Goal: Task Accomplishment & Management: Manage account settings

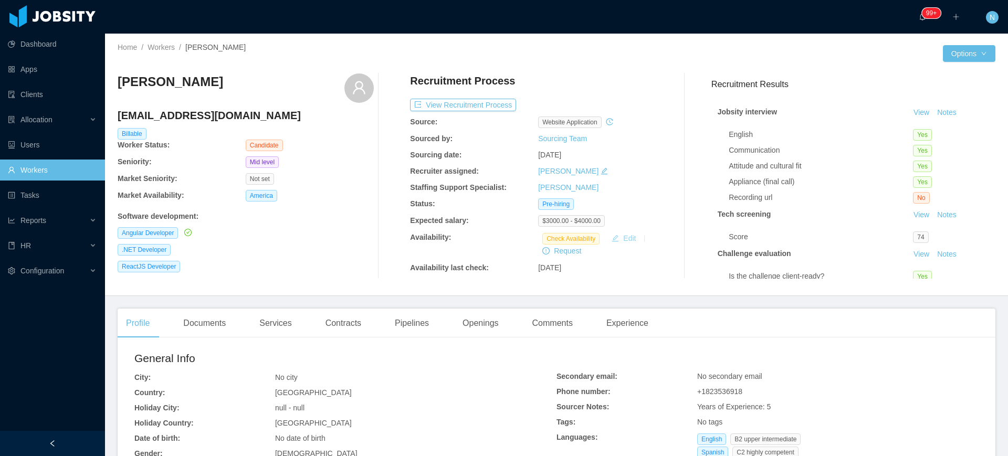
click at [615, 237] on button "Edit" at bounding box center [623, 238] width 33 height 13
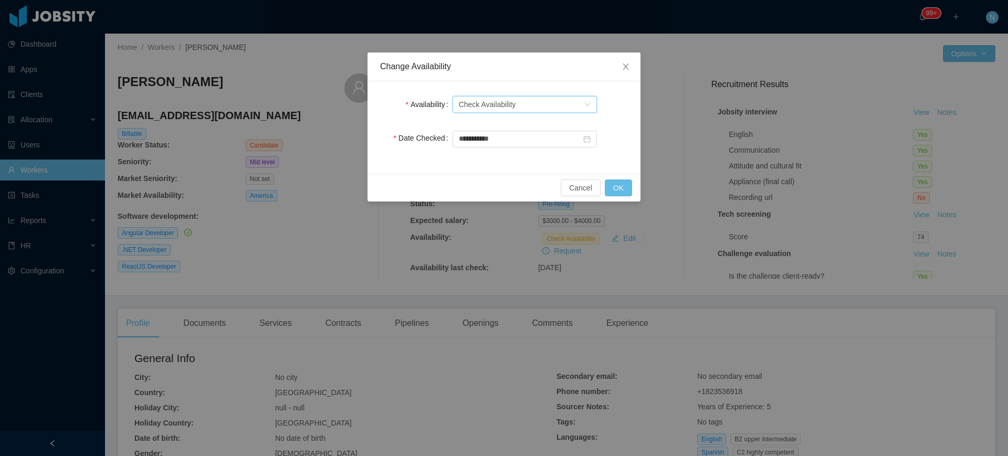
click at [512, 103] on div "Check Availability" at bounding box center [487, 105] width 57 height 16
click at [509, 126] on li "Available" at bounding box center [524, 125] width 144 height 17
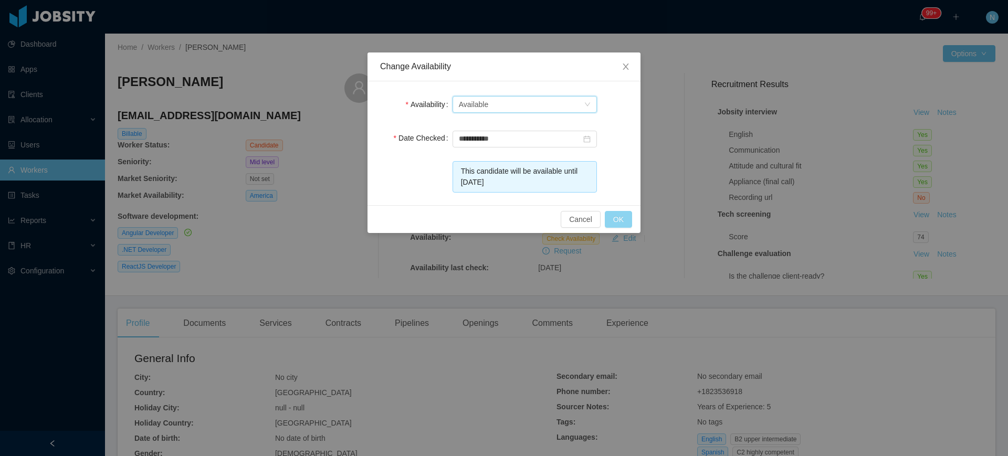
click at [621, 220] on button "OK" at bounding box center [618, 219] width 27 height 17
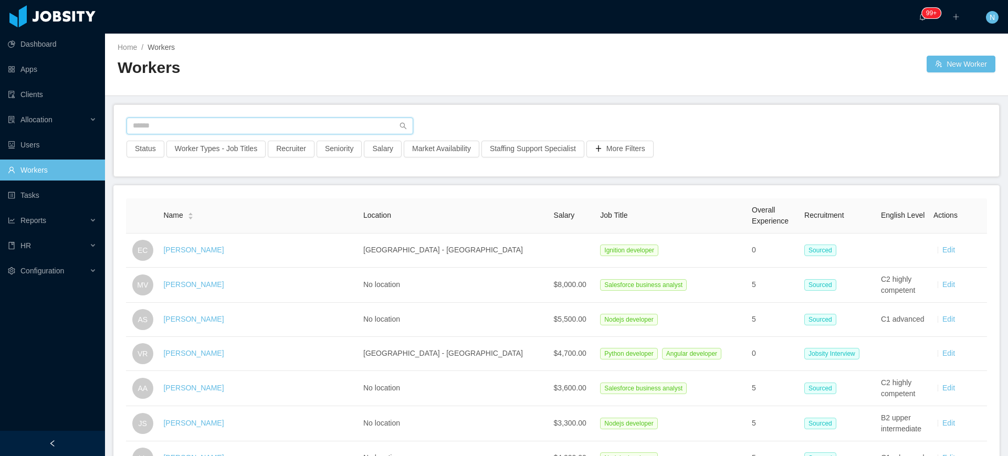
click at [294, 128] on input "text" at bounding box center [270, 126] width 287 height 17
type input "**********"
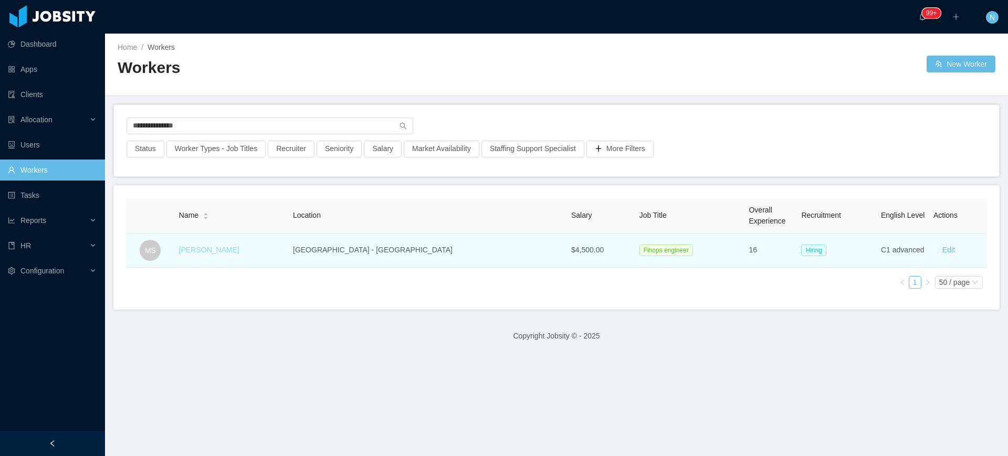
click at [237, 249] on link "[PERSON_NAME]" at bounding box center [209, 250] width 60 height 8
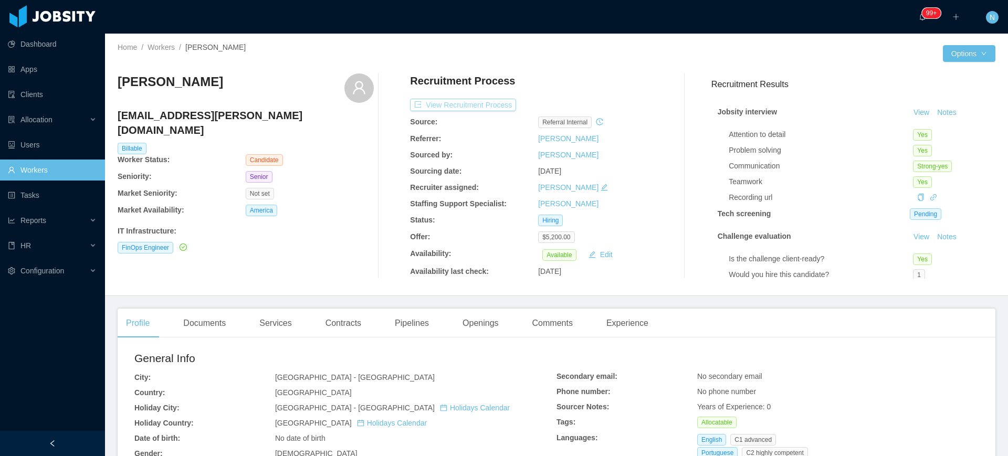
click at [490, 106] on button "View Recruitment Process" at bounding box center [463, 105] width 106 height 13
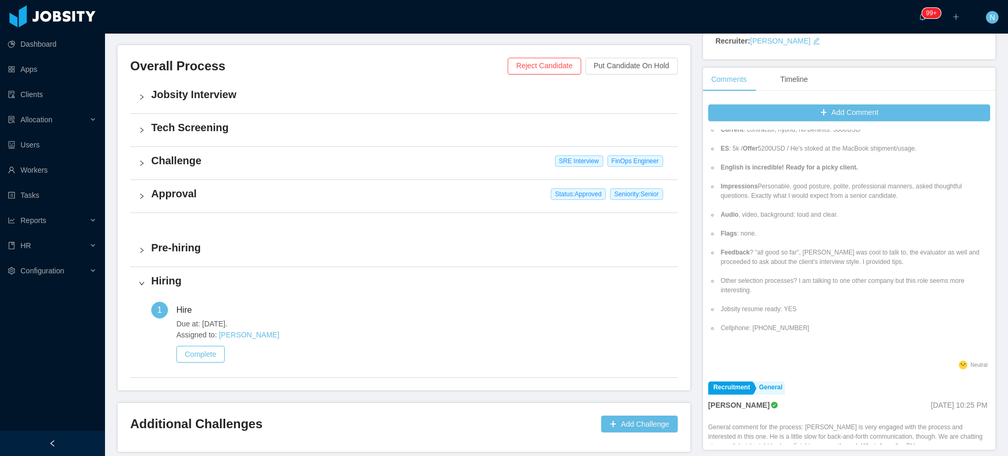
scroll to position [131, 0]
click at [777, 327] on li "Cellphone: [PHONE_NUMBER]" at bounding box center [854, 322] width 271 height 9
copy li "5511964317740"
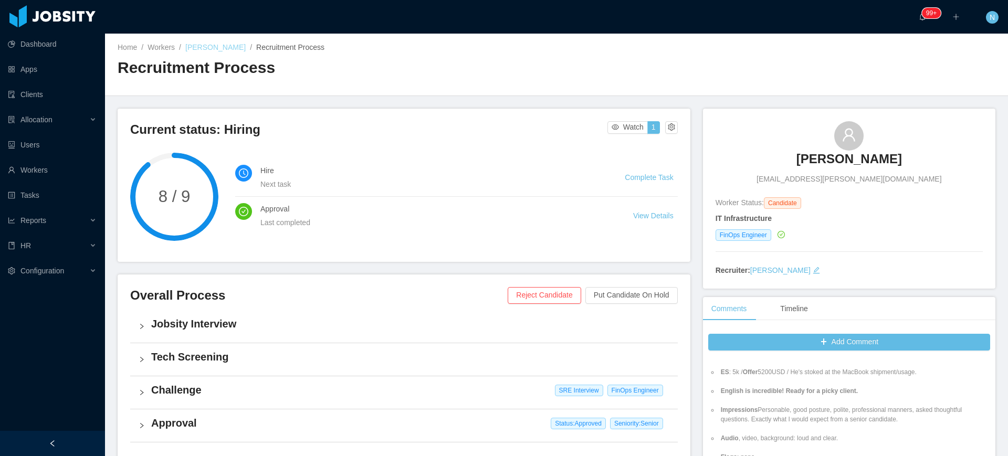
click at [235, 50] on link "[PERSON_NAME]" at bounding box center [215, 47] width 60 height 8
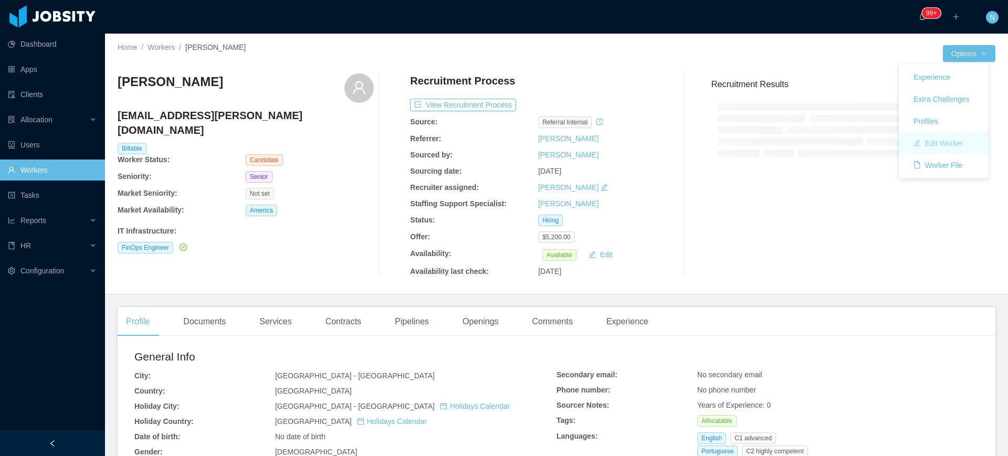
click at [962, 140] on button "Edit Worker" at bounding box center [938, 143] width 67 height 17
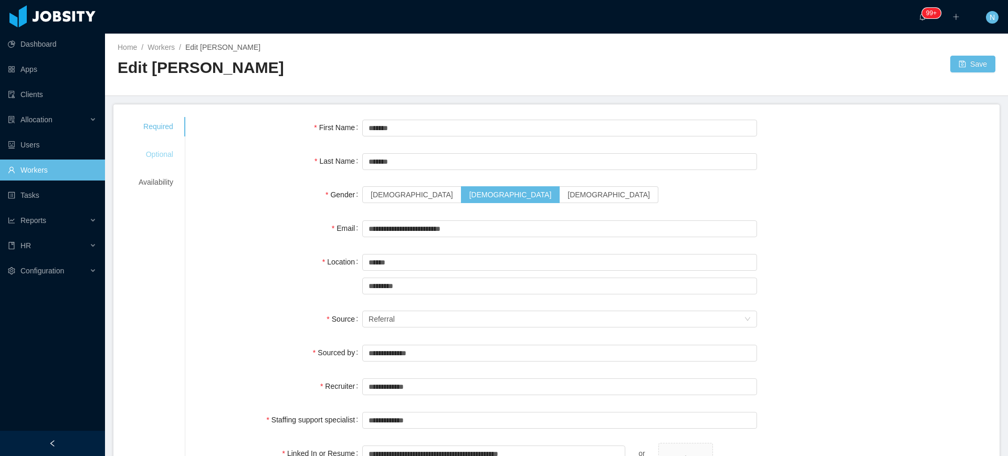
click at [141, 152] on div "Optional" at bounding box center [156, 154] width 60 height 19
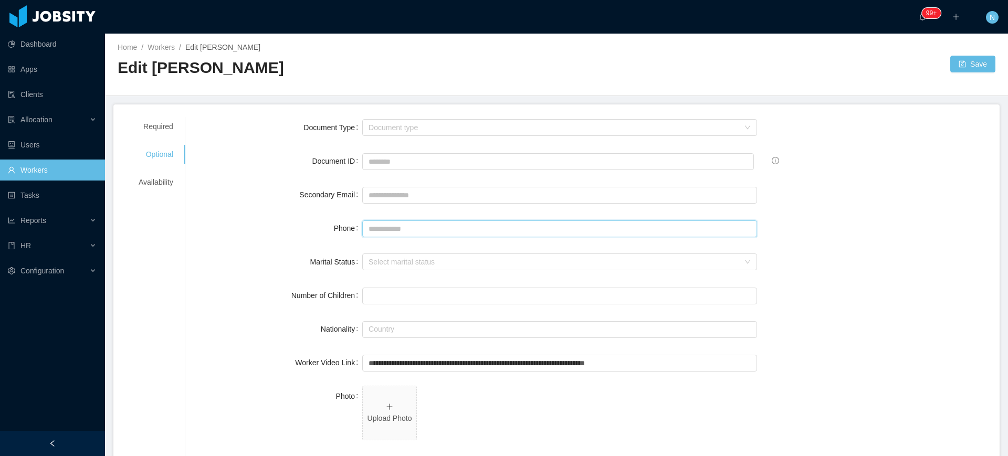
click at [409, 229] on input "Phone" at bounding box center [559, 229] width 395 height 17
paste input "**********"
click at [365, 230] on input "**********" at bounding box center [559, 229] width 395 height 17
click at [391, 232] on input "**********" at bounding box center [559, 229] width 395 height 17
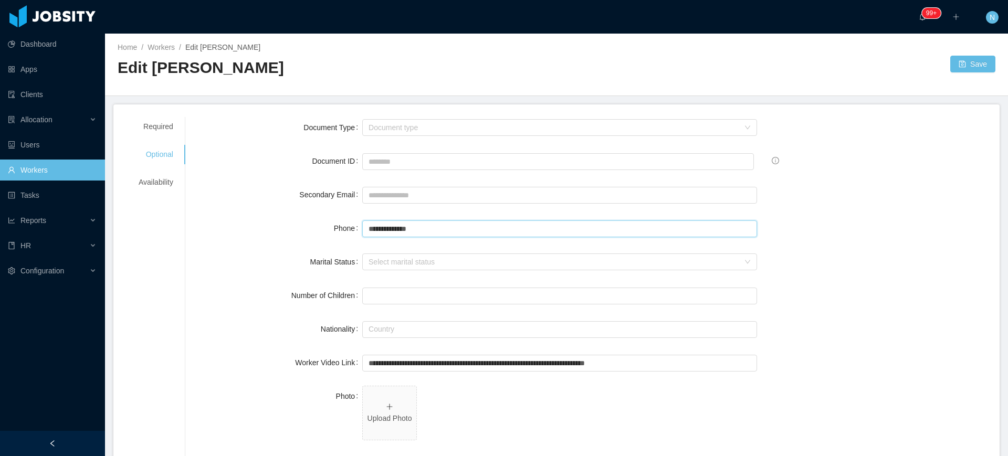
click at [391, 232] on input "**********" at bounding box center [559, 229] width 395 height 17
type input "**********"
click at [958, 65] on button "Save" at bounding box center [972, 64] width 45 height 17
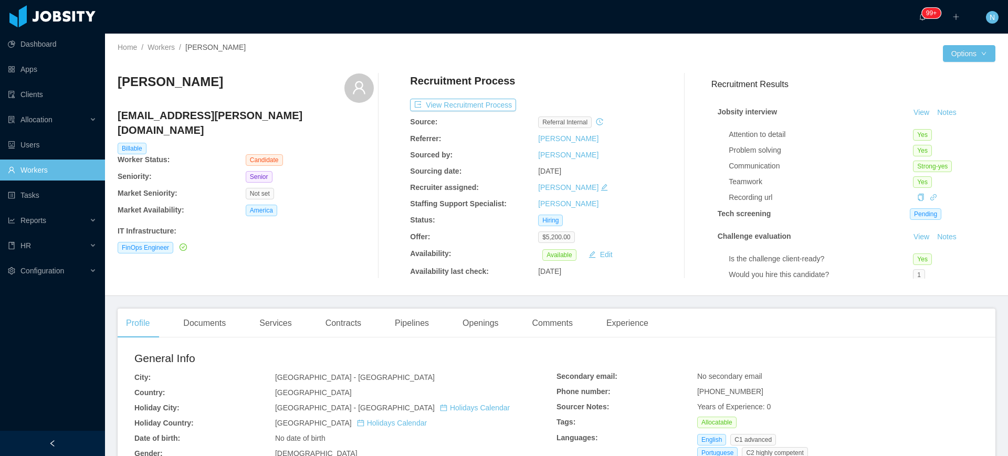
drag, startPoint x: 257, startPoint y: 48, endPoint x: 190, endPoint y: 45, distance: 67.8
click at [190, 45] on div "Home / Workers / [PERSON_NAME] /" at bounding box center [337, 47] width 439 height 11
copy span "[PERSON_NAME]"
click at [479, 326] on div "Openings" at bounding box center [480, 323] width 53 height 29
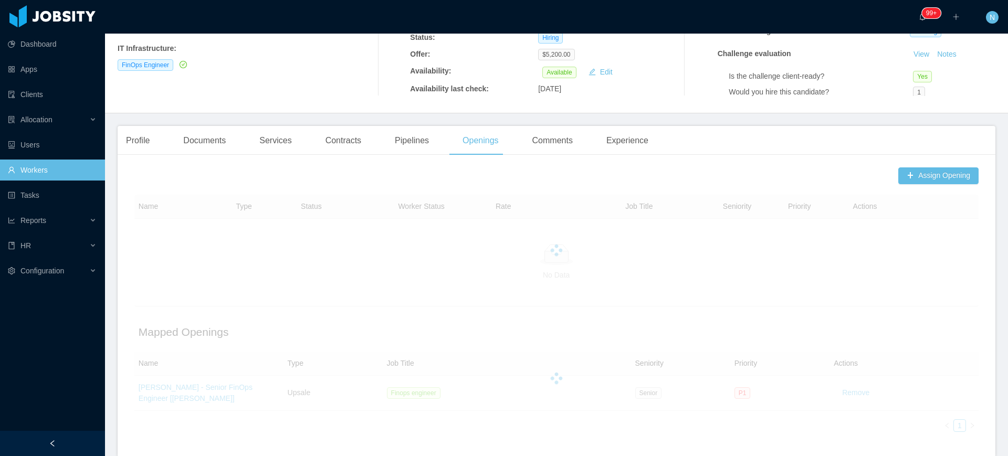
scroll to position [197, 0]
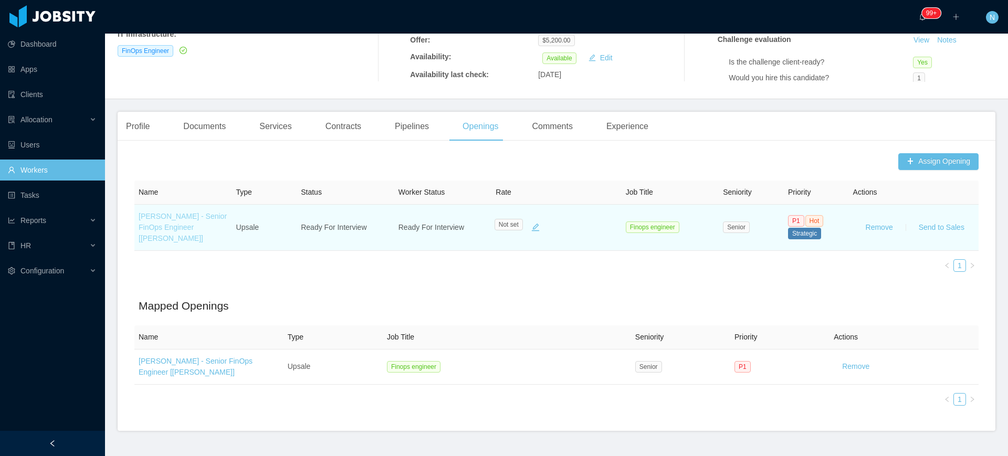
click at [187, 226] on link "[PERSON_NAME] - Senior FinOps Engineer [[PERSON_NAME]]" at bounding box center [183, 227] width 88 height 30
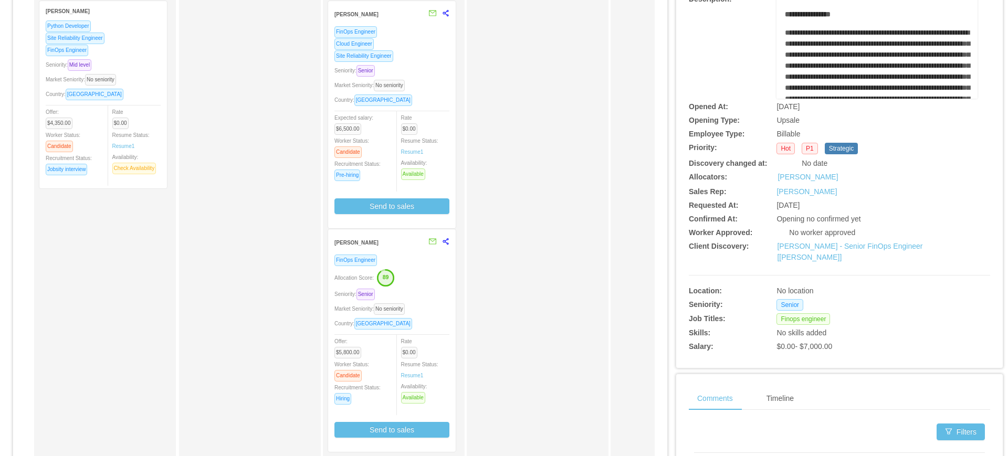
scroll to position [131, 0]
click at [421, 293] on div "Seniority: Senior" at bounding box center [391, 293] width 115 height 12
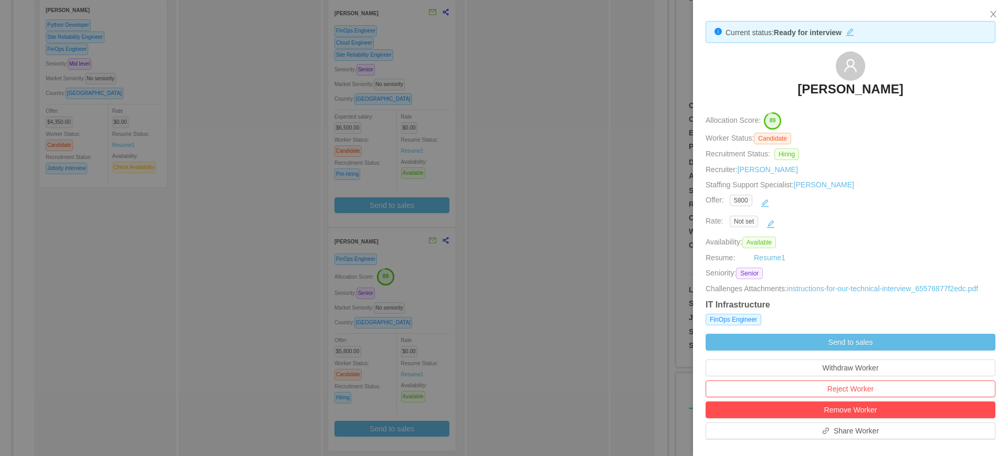
click at [555, 198] on div at bounding box center [504, 228] width 1008 height 456
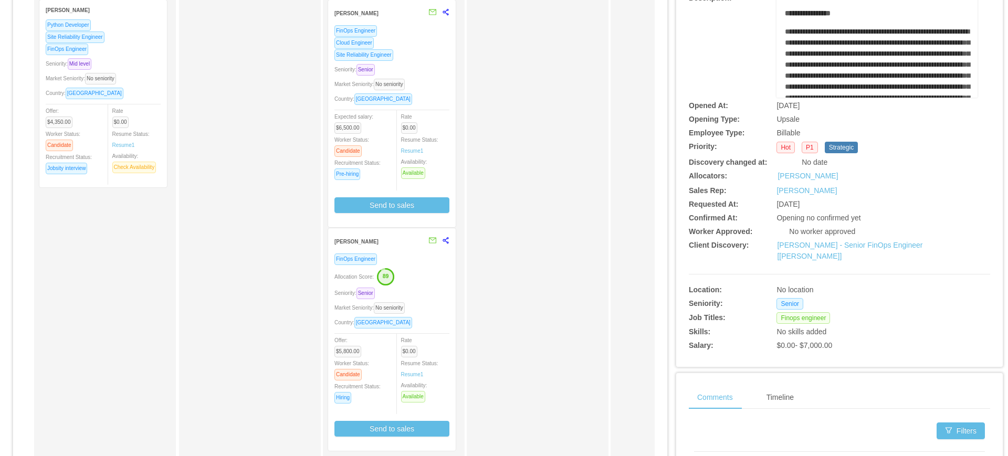
click at [439, 67] on div "Seniority: Senior" at bounding box center [391, 70] width 115 height 12
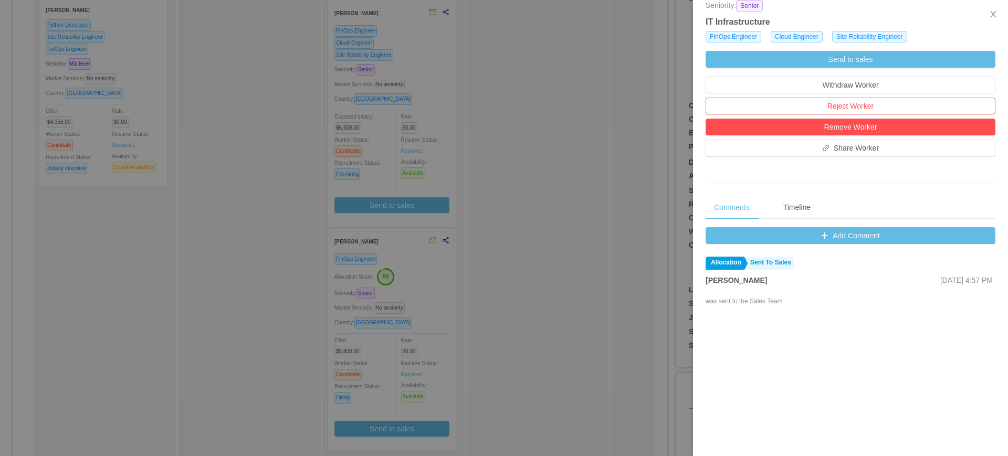
scroll to position [0, 0]
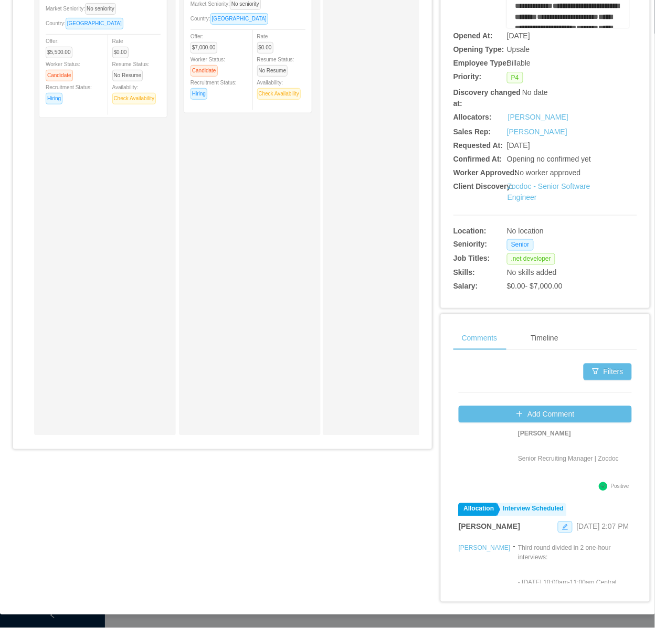
scroll to position [591, 0]
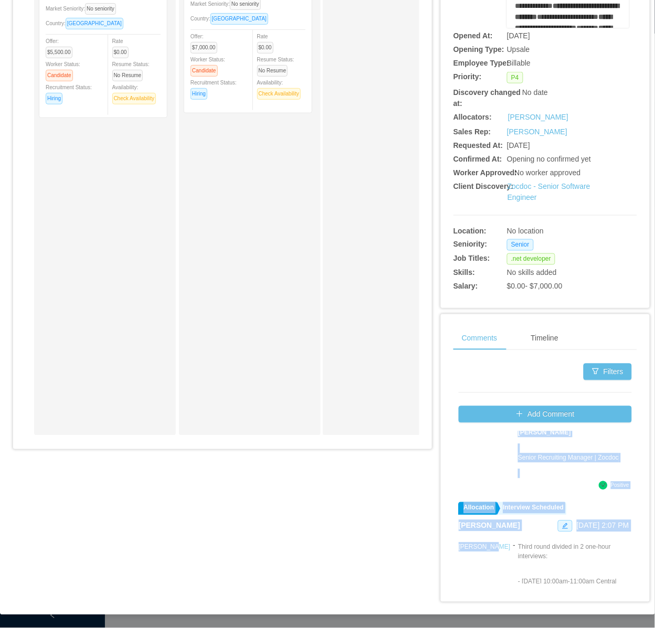
drag, startPoint x: 452, startPoint y: 499, endPoint x: 463, endPoint y: 508, distance: 14.2
click at [463, 456] on div "Comments Timeline Filters Add Comment Allocation Interview Scheduled Ninna Meis…" at bounding box center [545, 472] width 209 height 314
click at [459, 456] on div "Felipe Tofoli" at bounding box center [485, 596] width 52 height 107
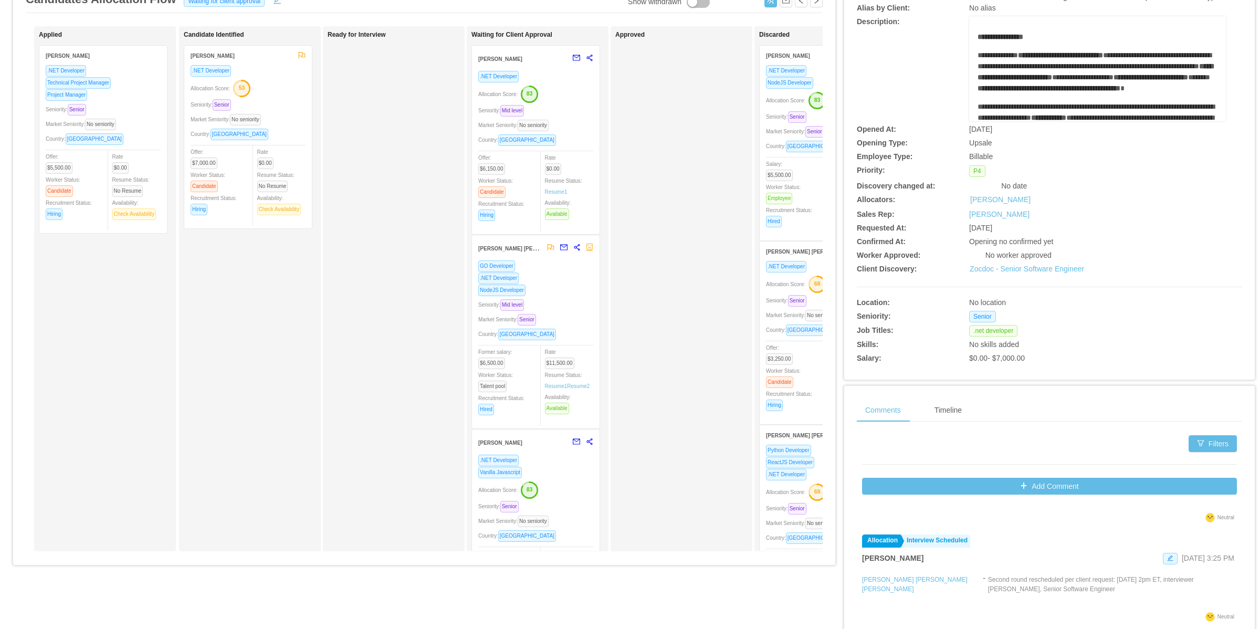
scroll to position [0, 0]
